Goal: Find specific page/section: Find specific page/section

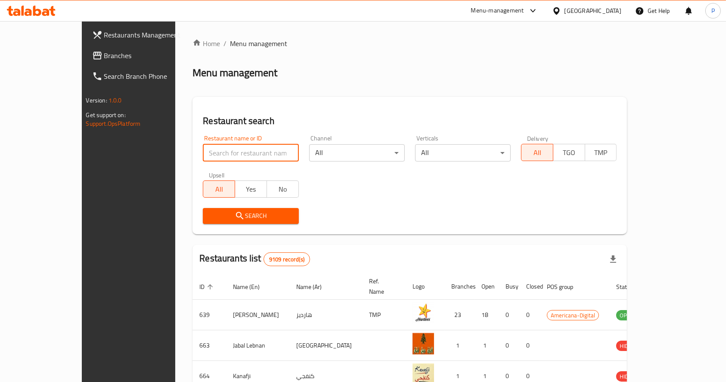
click at [229, 151] on input "search" at bounding box center [251, 152] width 96 height 17
type input "[PERSON_NAME]"
click button "Search" at bounding box center [251, 216] width 96 height 16
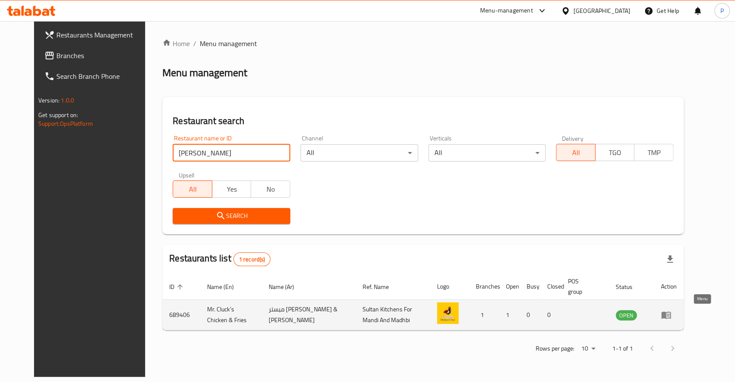
click at [671, 312] on icon "enhanced table" at bounding box center [666, 315] width 10 height 10
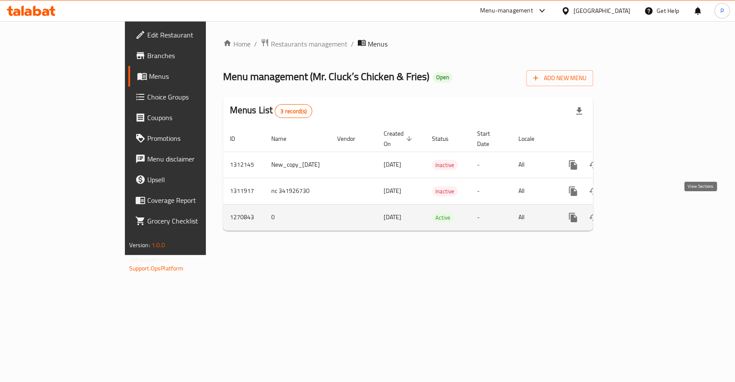
click at [640, 212] on icon "enhanced table" at bounding box center [635, 217] width 10 height 10
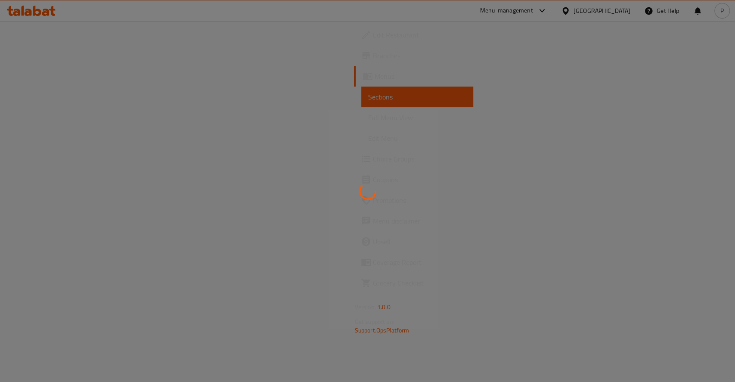
click at [59, 104] on div at bounding box center [367, 191] width 735 height 382
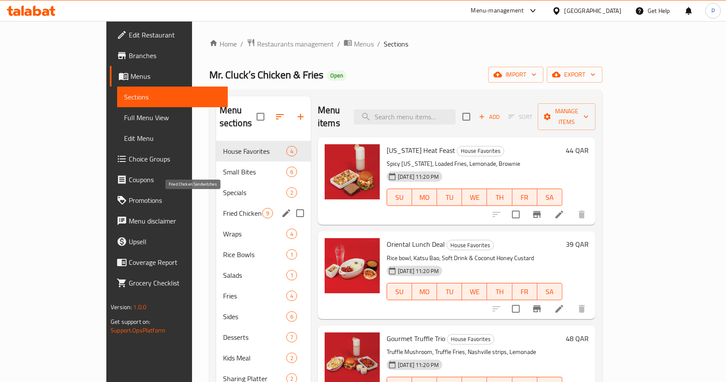
click at [223, 208] on span "Fried Chicken Sandwitches" at bounding box center [242, 213] width 39 height 10
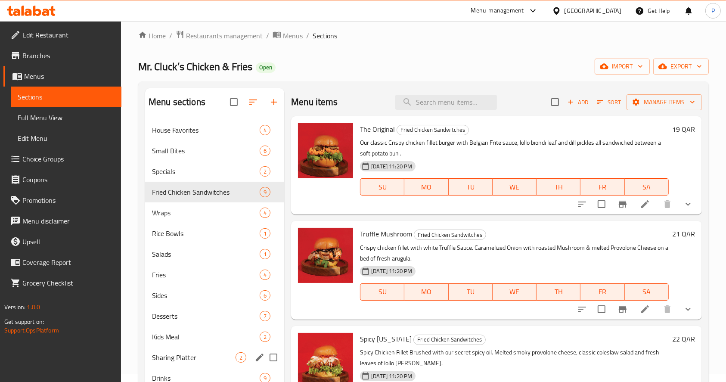
scroll to position [6, 0]
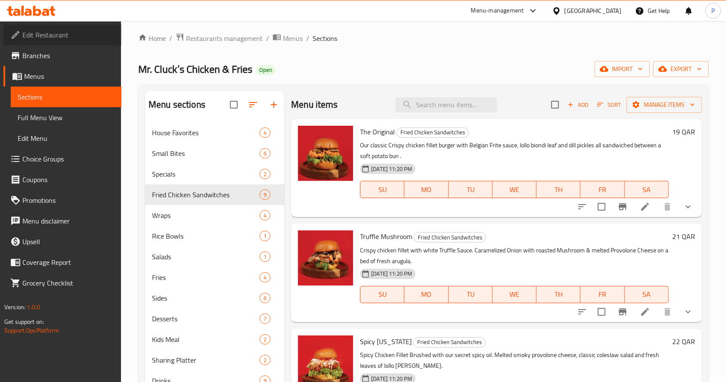
click at [61, 37] on span "Edit Restaurant" at bounding box center [68, 35] width 92 height 10
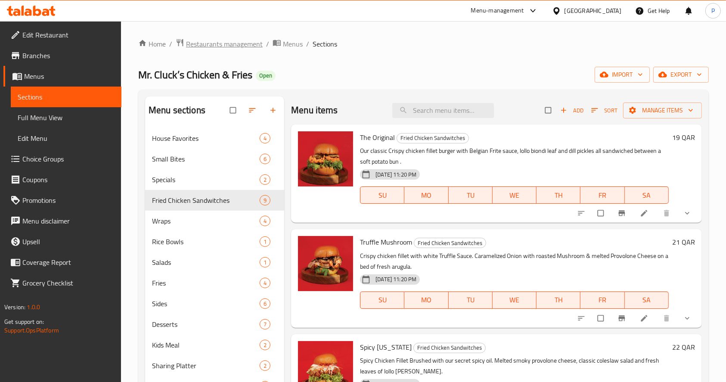
click at [241, 48] on span "Restaurants management" at bounding box center [224, 44] width 77 height 10
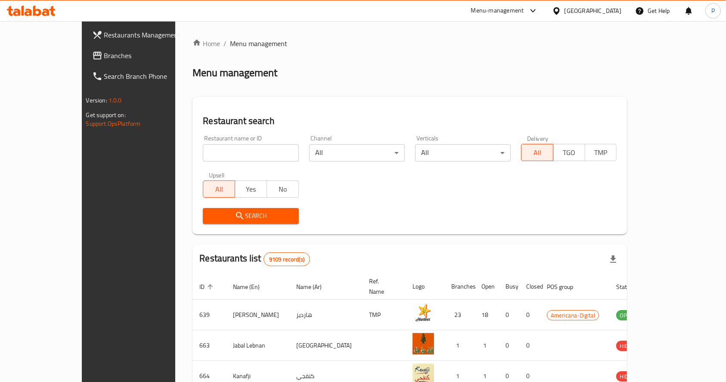
click at [203, 153] on input "search" at bounding box center [251, 152] width 96 height 17
type input "granary"
click button "Search" at bounding box center [251, 216] width 96 height 16
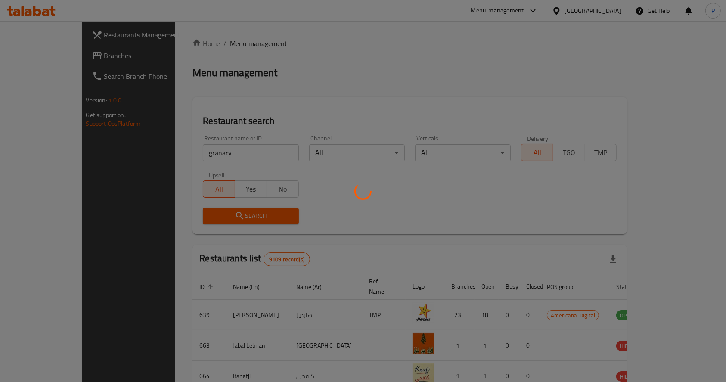
click at [396, 110] on div at bounding box center [363, 191] width 726 height 382
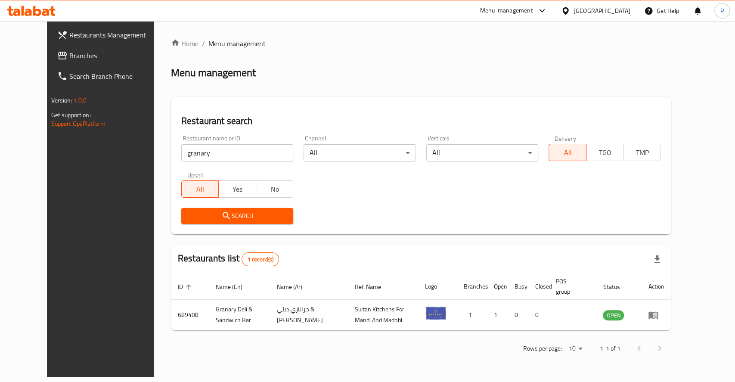
click at [181, 153] on input "granary" at bounding box center [237, 152] width 112 height 17
drag, startPoint x: 155, startPoint y: 153, endPoint x: 148, endPoint y: 154, distance: 6.9
click at [181, 154] on input "granary" at bounding box center [237, 152] width 112 height 17
click at [176, 154] on div "Restaurant name or ID granary Restaurant name or ID" at bounding box center [237, 148] width 122 height 37
click at [181, 156] on input "granary" at bounding box center [237, 152] width 112 height 17
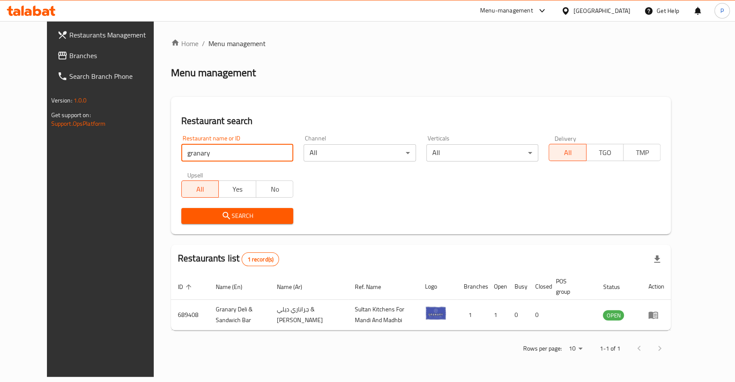
click at [181, 156] on input "granary" at bounding box center [237, 152] width 112 height 17
type input "shawarma el kheb"
click button "Search" at bounding box center [237, 216] width 112 height 16
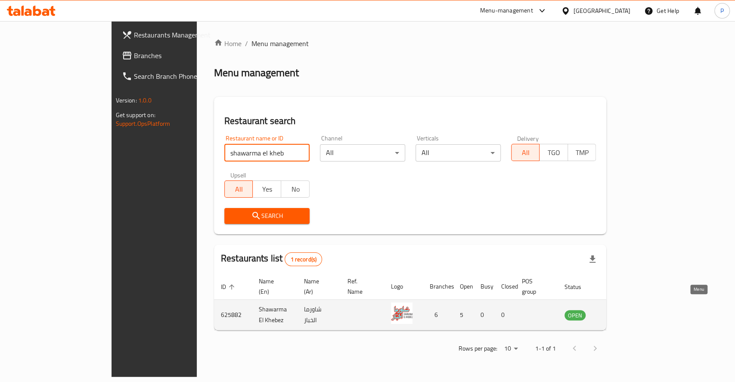
click at [620, 310] on icon "enhanced table" at bounding box center [615, 315] width 10 height 10
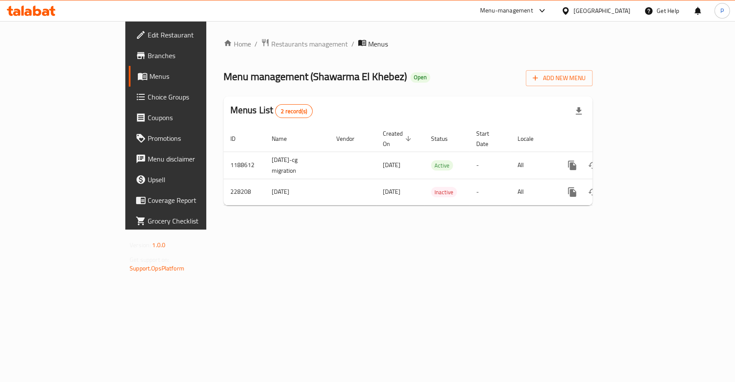
click at [148, 50] on span "Branches" at bounding box center [194, 55] width 93 height 10
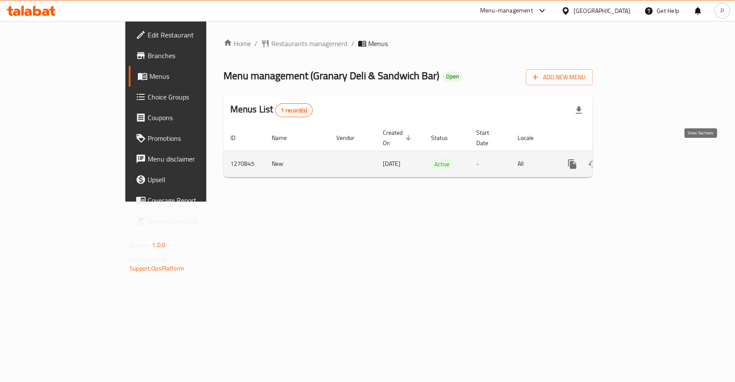
click at [638, 160] on icon "enhanced table" at bounding box center [634, 164] width 8 height 8
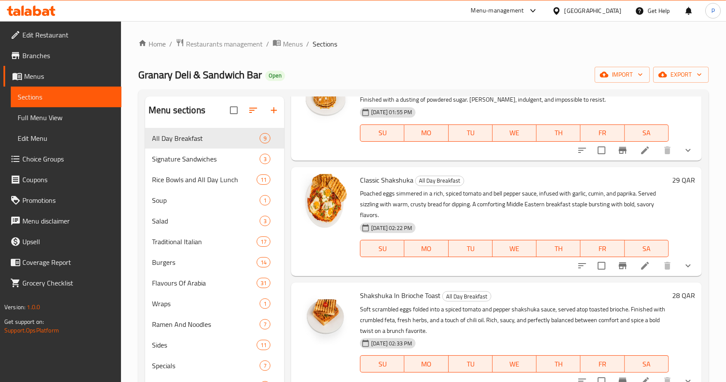
scroll to position [593, 0]
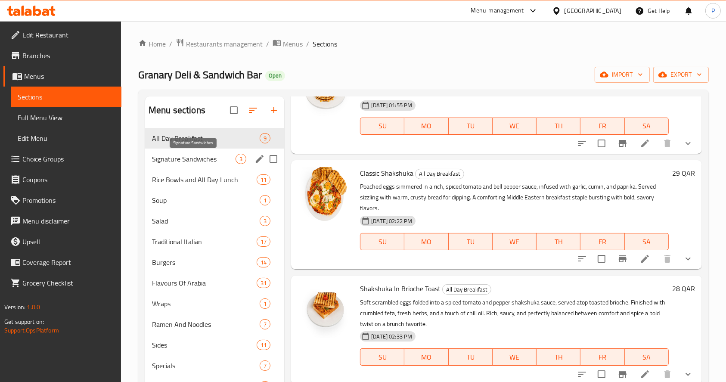
click at [198, 160] on span "Signature Sandwiches" at bounding box center [194, 159] width 84 height 10
